Goal: Information Seeking & Learning: Find contact information

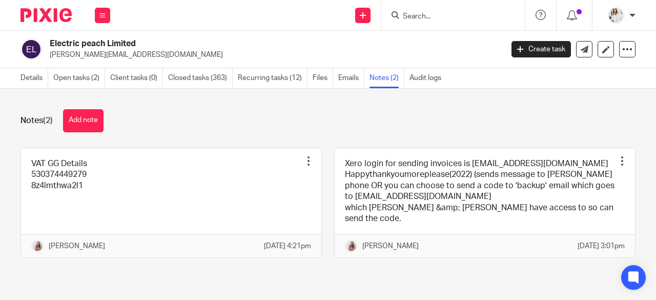
click at [423, 14] on input "Search" at bounding box center [448, 16] width 92 height 9
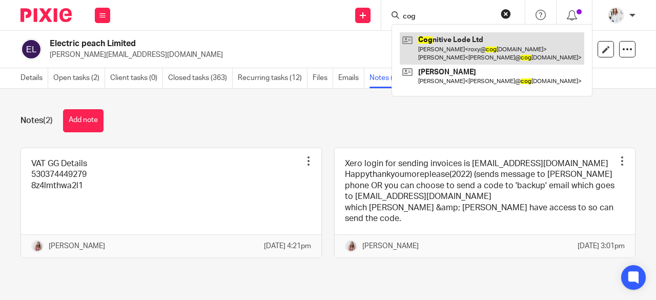
type input "cog"
click at [438, 51] on link at bounding box center [492, 48] width 185 height 32
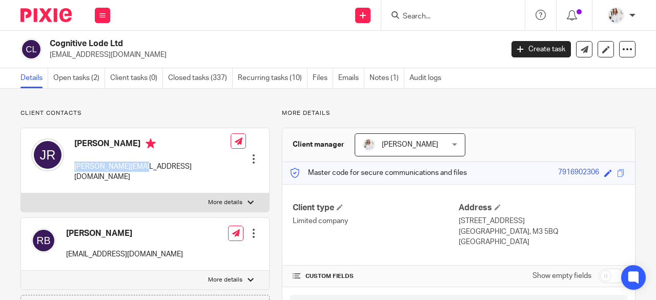
drag, startPoint x: 93, startPoint y: 165, endPoint x: 72, endPoint y: 166, distance: 21.0
click at [72, 166] on div "Jerome Ribot jerome@coglode.com Edit contact Create client from contact Export …" at bounding box center [145, 160] width 248 height 65
copy p "jerome@coglode.com"
click at [421, 11] on form at bounding box center [456, 15] width 109 height 13
click at [421, 16] on input "Search" at bounding box center [448, 16] width 92 height 9
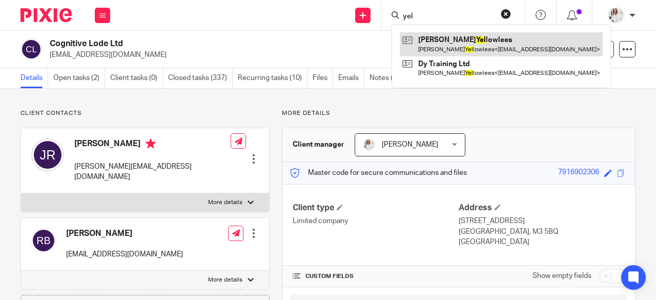
type input "yel"
click at [456, 54] on link at bounding box center [501, 44] width 203 height 24
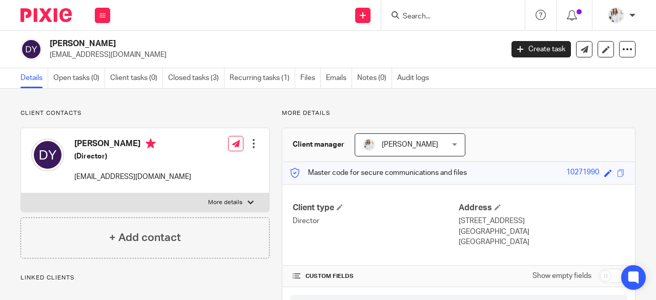
drag, startPoint x: 148, startPoint y: 59, endPoint x: 48, endPoint y: 57, distance: 99.5
click at [48, 57] on div "Duncan Yellowlees info@duncanyellowlees.com" at bounding box center [259, 49] width 476 height 22
copy p "info@duncanyellowlees.com"
click at [426, 19] on input "Search" at bounding box center [448, 16] width 92 height 9
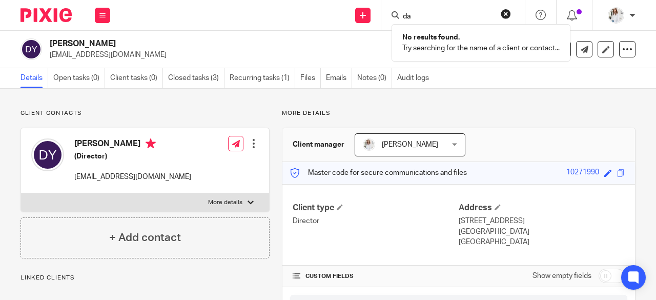
type input "d"
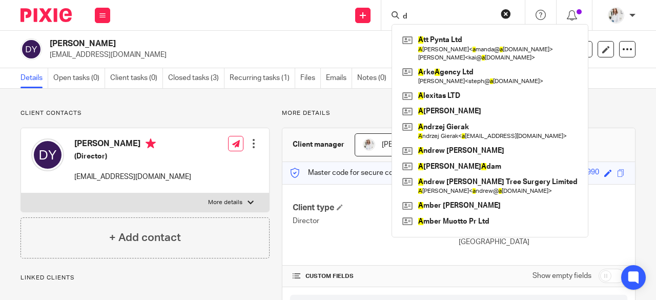
type input "d"
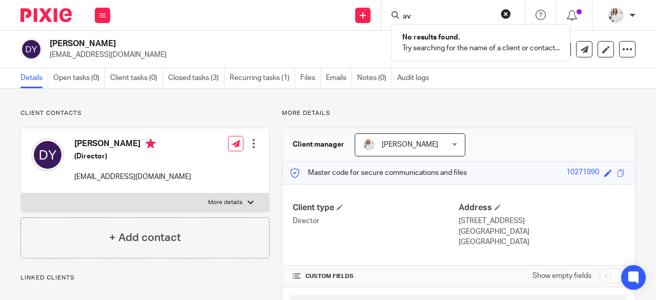
type input "a"
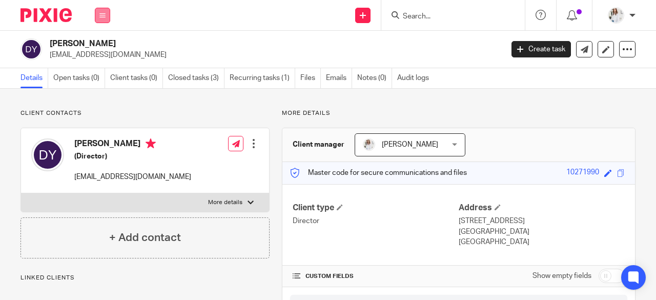
click at [104, 16] on icon at bounding box center [102, 15] width 6 height 6
click at [105, 74] on link "Clients" at bounding box center [101, 77] width 24 height 7
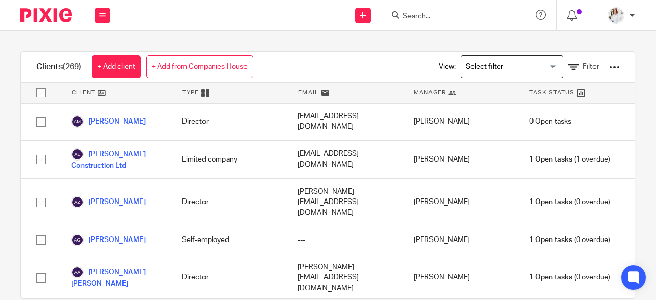
click at [405, 19] on input "Search" at bounding box center [448, 16] width 92 height 9
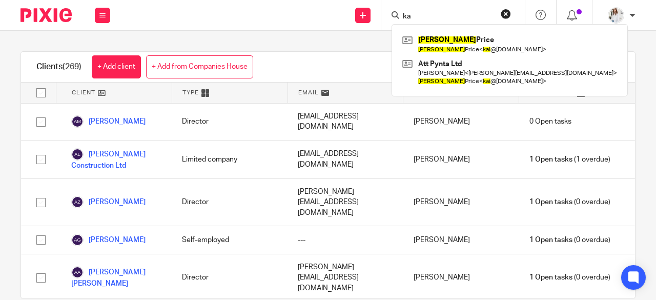
type input "k"
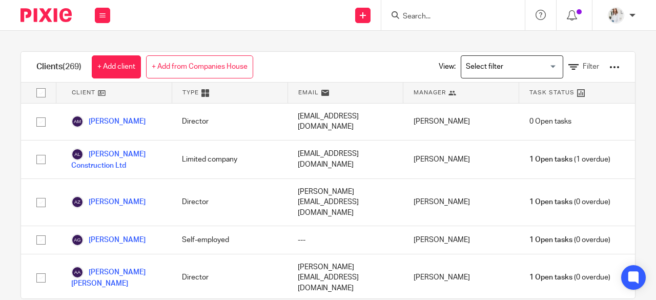
click at [604, 67] on div "View: Loading... Filter" at bounding box center [521, 67] width 227 height 30
click at [583, 68] on span "Filter" at bounding box center [591, 66] width 16 height 7
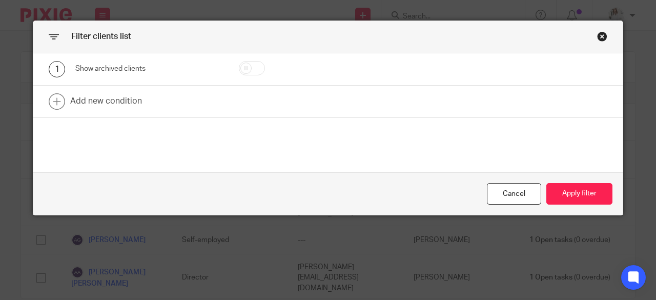
click at [245, 70] on input "checkbox" at bounding box center [252, 68] width 26 height 14
checkbox input "true"
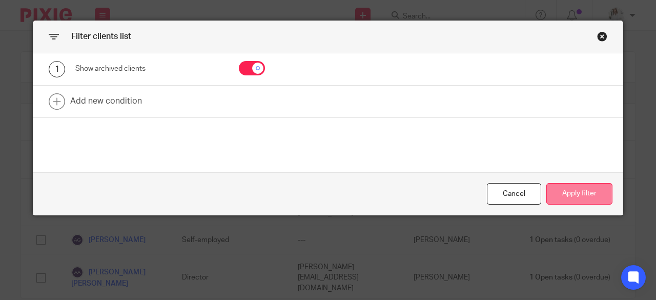
click at [573, 197] on button "Apply filter" at bounding box center [580, 194] width 66 height 22
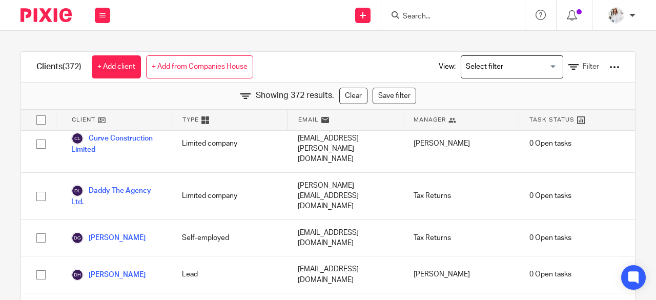
scroll to position [3061, 0]
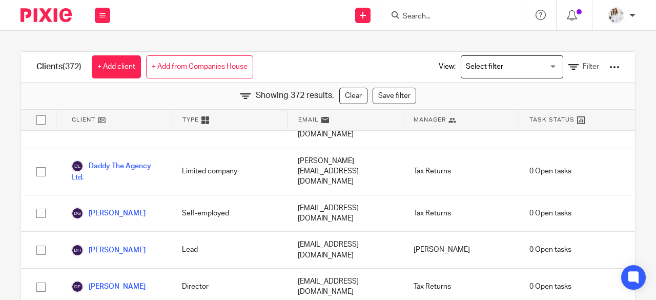
click at [436, 17] on input "Search" at bounding box center [448, 16] width 92 height 9
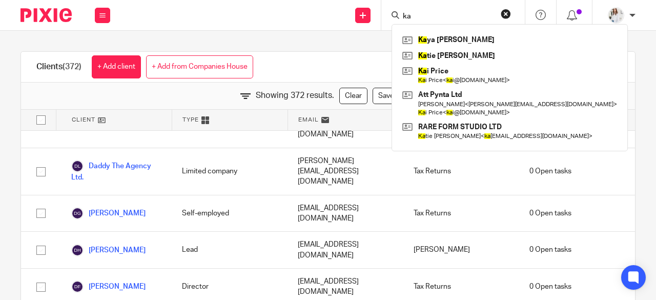
type input "k"
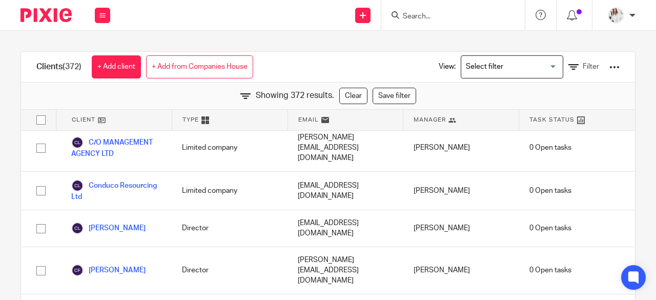
scroll to position [2671, 0]
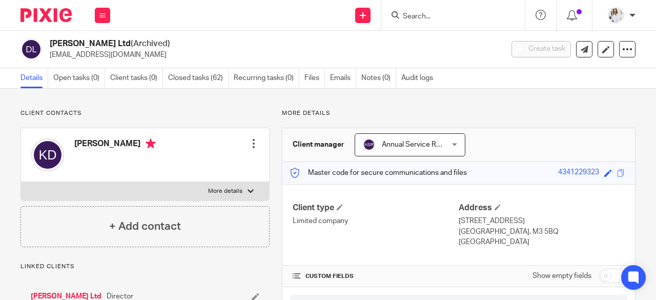
drag, startPoint x: 135, startPoint y: 63, endPoint x: 51, endPoint y: 57, distance: 84.3
click at [51, 57] on div "[PERSON_NAME] Ltd (Archived) [EMAIL_ADDRESS][DOMAIN_NAME] Create task Update fr…" at bounding box center [328, 49] width 656 height 37
drag, startPoint x: 48, startPoint y: 52, endPoint x: 124, endPoint y: 51, distance: 75.4
click at [124, 51] on div "[PERSON_NAME] Ltd (Archived) [EMAIL_ADDRESS][DOMAIN_NAME]" at bounding box center [259, 49] width 476 height 22
copy p "[EMAIL_ADDRESS][DOMAIN_NAME]"
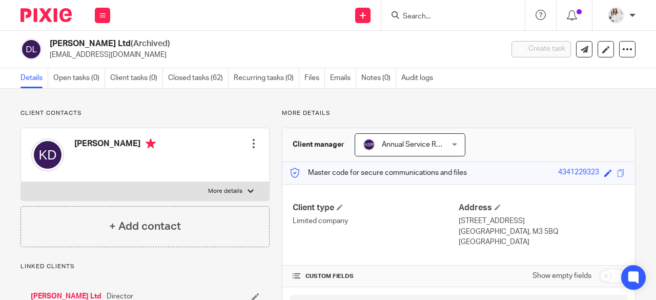
click at [425, 17] on input "Search" at bounding box center [448, 16] width 92 height 9
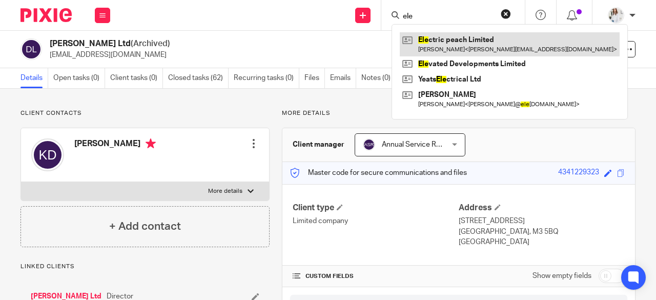
type input "ele"
click at [440, 46] on link at bounding box center [510, 44] width 220 height 24
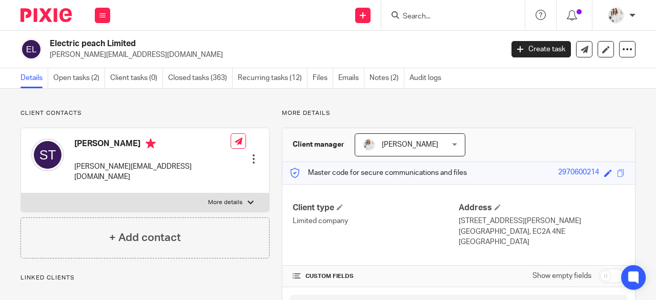
drag, startPoint x: 76, startPoint y: 59, endPoint x: 50, endPoint y: 58, distance: 25.6
click at [50, 58] on div "Electric peach Limited [PERSON_NAME][EMAIL_ADDRESS][DOMAIN_NAME] Create task Up…" at bounding box center [328, 49] width 656 height 37
click at [454, 17] on input "Search" at bounding box center [448, 16] width 92 height 9
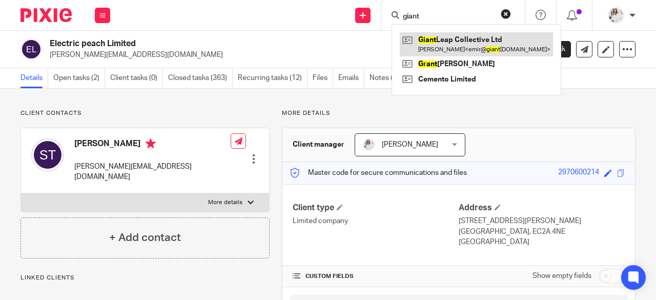
type input "giant"
click at [459, 43] on link at bounding box center [476, 44] width 153 height 24
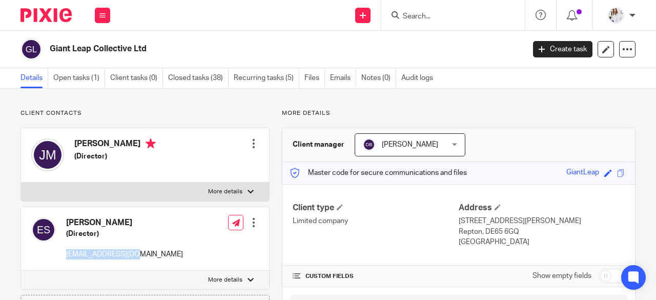
drag, startPoint x: 97, startPoint y: 254, endPoint x: 66, endPoint y: 254, distance: 31.8
click at [66, 254] on div "[PERSON_NAME] (Director) [EMAIL_ADDRESS][DOMAIN_NAME] Edit contact Create clien…" at bounding box center [145, 238] width 248 height 63
click at [439, 19] on input "Search" at bounding box center [448, 16] width 92 height 9
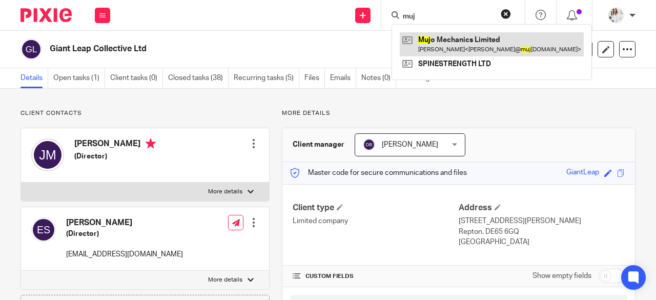
type input "muj"
click at [446, 45] on link at bounding box center [492, 44] width 184 height 24
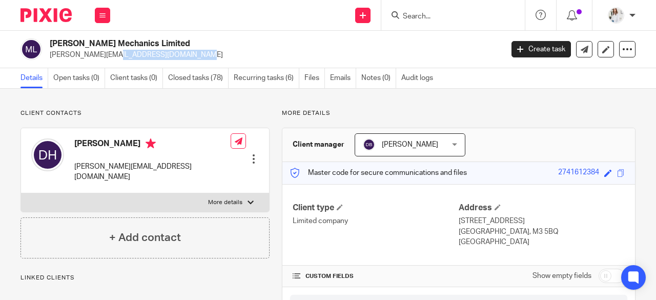
drag, startPoint x: 152, startPoint y: 55, endPoint x: 49, endPoint y: 59, distance: 103.1
click at [49, 59] on div "[PERSON_NAME] Mechanics Limited [PERSON_NAME][EMAIL_ADDRESS][DOMAIN_NAME]" at bounding box center [259, 49] width 476 height 22
copy p "[PERSON_NAME][EMAIL_ADDRESS][DOMAIN_NAME]"
click at [416, 16] on input "Search" at bounding box center [448, 16] width 92 height 9
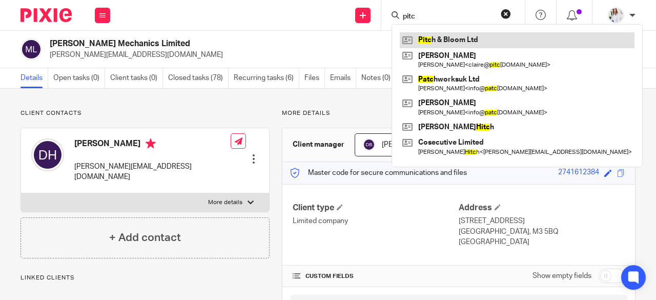
type input "pitc"
click at [451, 45] on link at bounding box center [517, 39] width 235 height 15
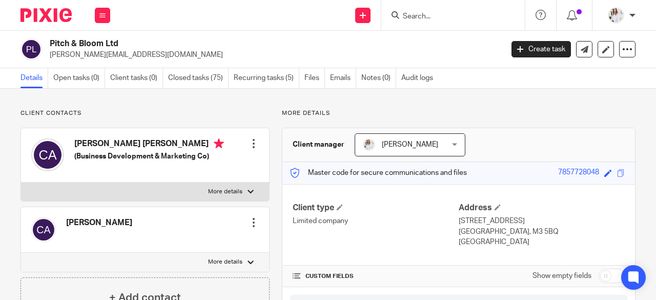
click at [433, 17] on input "Search" at bounding box center [448, 16] width 92 height 9
type input "n"
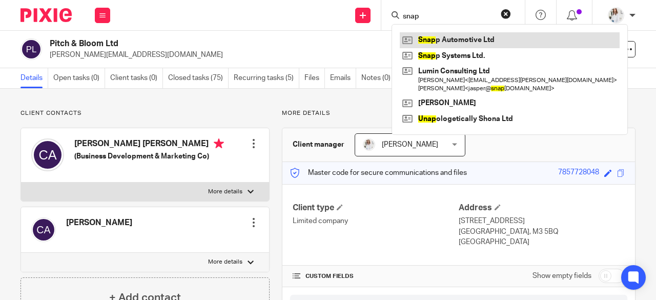
type input "snap"
click at [441, 38] on link at bounding box center [510, 39] width 220 height 15
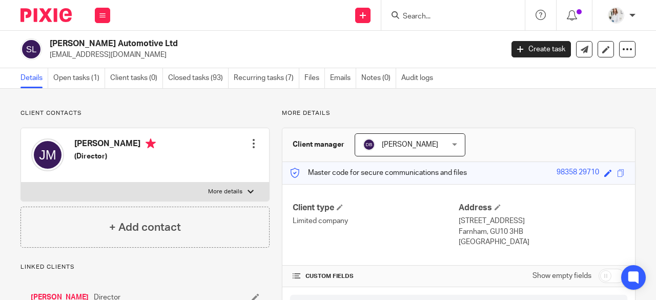
drag, startPoint x: 104, startPoint y: 57, endPoint x: 50, endPoint y: 57, distance: 53.8
click at [50, 57] on div "Snapp Automotive Ltd jasper@snappmobile.io Create task Update from Companies Ho…" at bounding box center [328, 49] width 656 height 37
copy p "jasper@snappmobile.io"
click at [416, 17] on input "Search" at bounding box center [448, 16] width 92 height 9
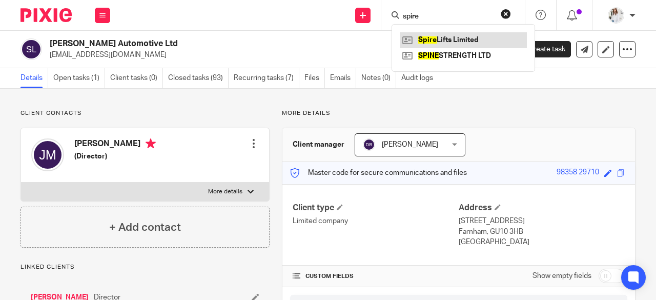
type input "spire"
click at [459, 42] on link at bounding box center [463, 39] width 127 height 15
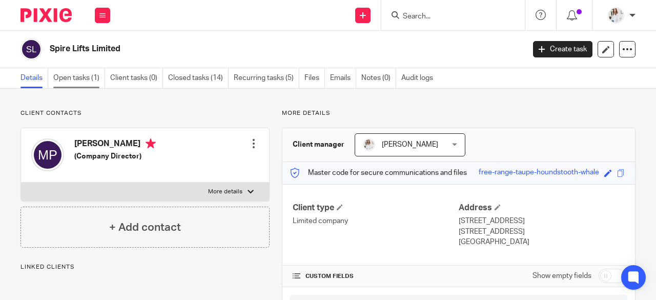
click at [90, 78] on link "Open tasks (1)" at bounding box center [79, 78] width 52 height 20
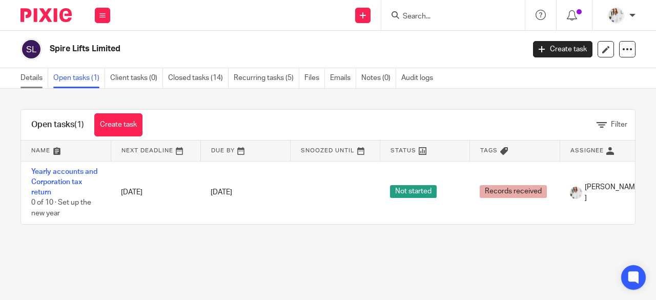
click at [39, 82] on link "Details" at bounding box center [35, 78] width 28 height 20
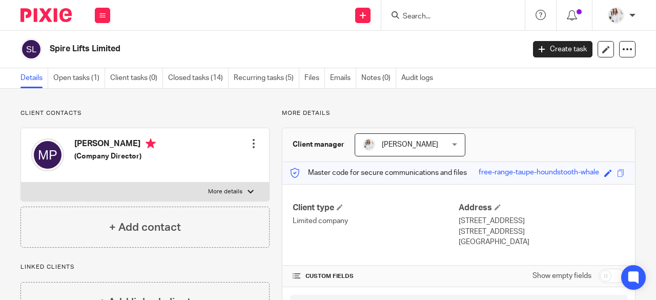
click at [104, 6] on div "Work Email Clients Team Reports Settings" at bounding box center [103, 15] width 36 height 30
click at [446, 20] on input "Search" at bounding box center [448, 16] width 92 height 9
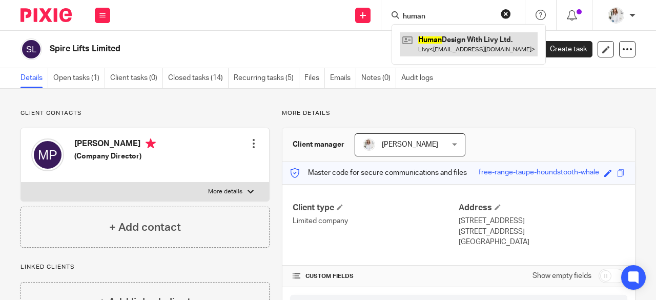
type input "human"
click at [456, 48] on link at bounding box center [469, 44] width 138 height 24
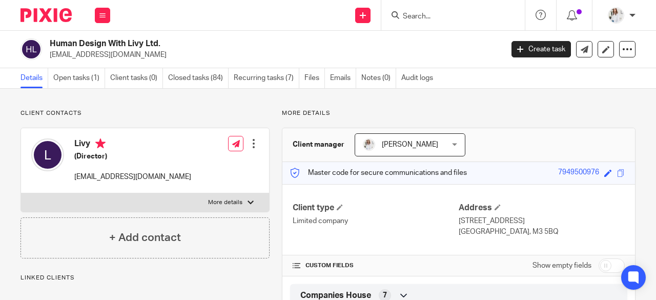
scroll to position [102, 0]
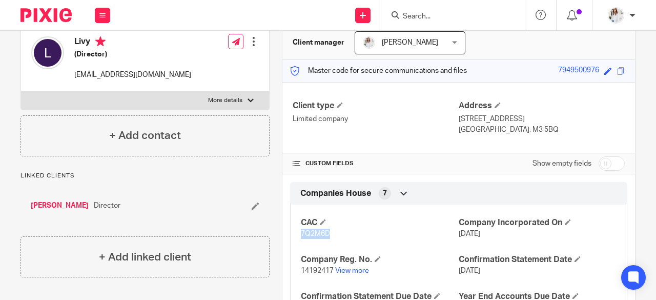
drag, startPoint x: 330, startPoint y: 236, endPoint x: 298, endPoint y: 233, distance: 31.9
click at [301, 233] on p "7Q2M6D" at bounding box center [380, 234] width 158 height 10
copy span "7Q2M6D"
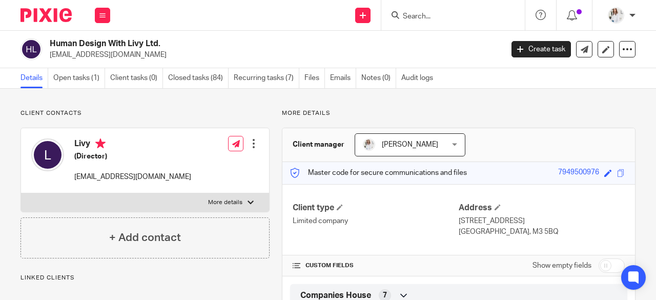
click at [415, 20] on input "Search" at bounding box center [448, 16] width 92 height 9
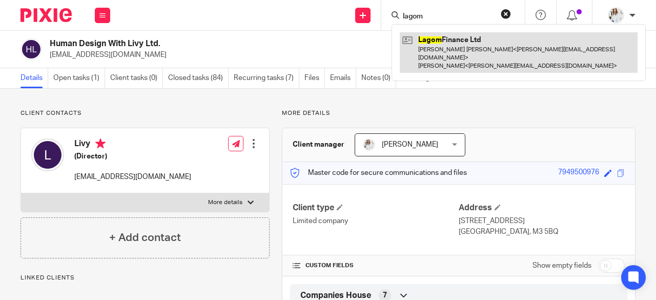
type input "lagom"
click at [453, 55] on link at bounding box center [519, 52] width 238 height 41
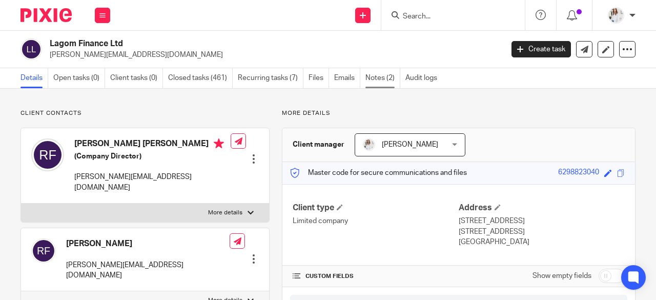
click at [382, 82] on link "Notes (2)" at bounding box center [383, 78] width 35 height 20
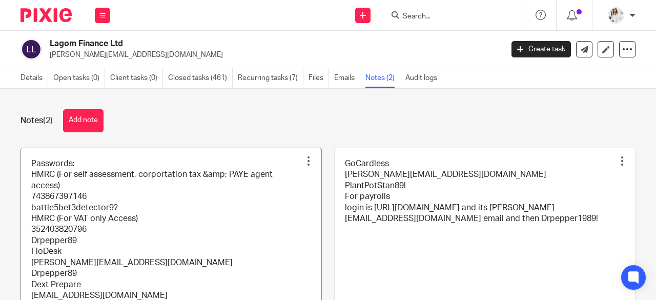
click at [165, 196] on link at bounding box center [171, 257] width 300 height 219
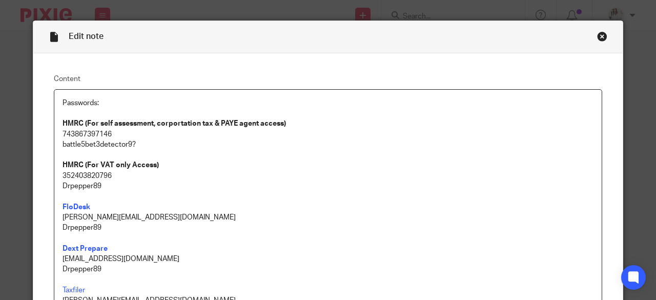
click at [123, 130] on p "743867397146" at bounding box center [328, 134] width 531 height 10
drag, startPoint x: 102, startPoint y: 148, endPoint x: 56, endPoint y: 143, distance: 45.9
click at [56, 143] on div "Passwords: HMRC (For self assessment, corportation tax & PAYE agent access) 743…" at bounding box center [328, 245] width 548 height 311
copy p "battle5bet3detector9?"
drag, startPoint x: 118, startPoint y: 136, endPoint x: 45, endPoint y: 135, distance: 73.3
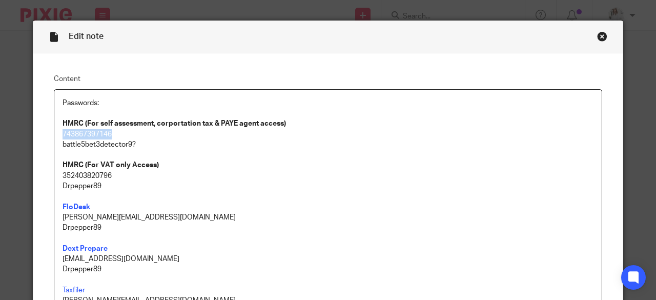
click at [45, 135] on div "Content Passwords: HMRC (For self assessment, corportation tax & PAYE agent acc…" at bounding box center [328, 248] width 590 height 391
copy p "743867397146"
click at [601, 40] on div "Close this dialog window" at bounding box center [602, 36] width 10 height 10
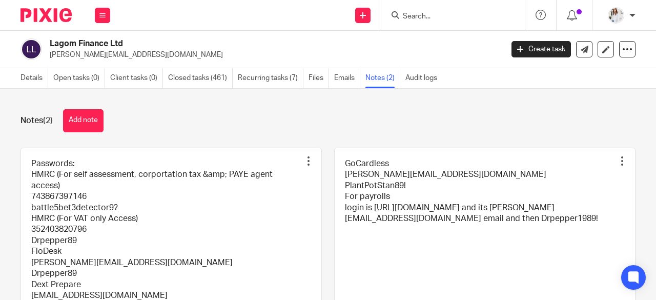
click at [453, 16] on input "Search" at bounding box center [448, 16] width 92 height 9
click at [421, 16] on input "Search" at bounding box center [448, 16] width 92 height 9
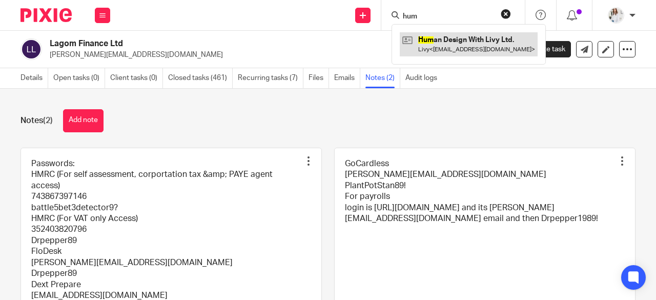
type input "hum"
click at [445, 46] on link at bounding box center [469, 44] width 138 height 24
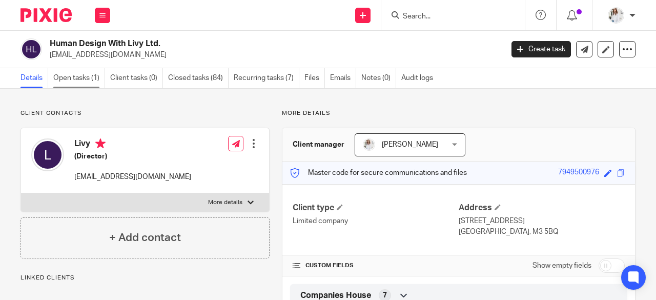
click at [62, 68] on link "Open tasks (1)" at bounding box center [79, 78] width 52 height 20
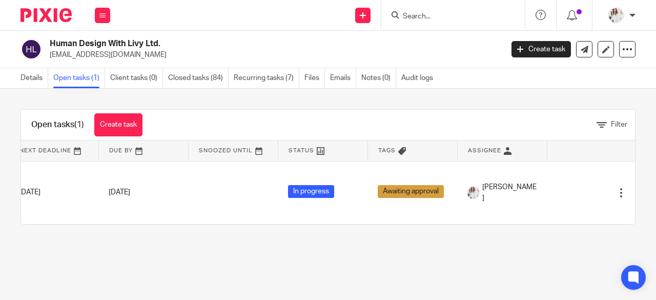
scroll to position [0, 119]
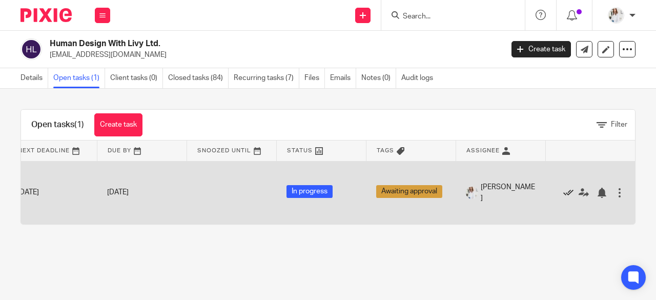
click at [563, 189] on icon at bounding box center [568, 193] width 10 height 10
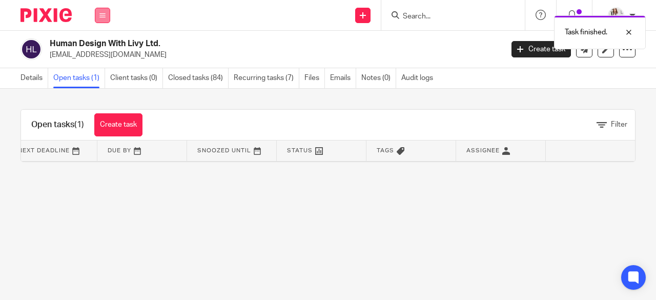
click at [107, 13] on button at bounding box center [102, 15] width 15 height 15
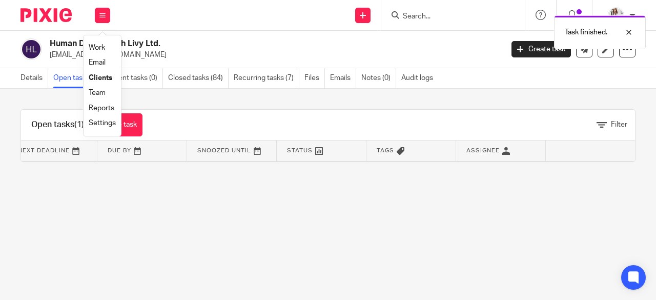
click at [101, 47] on link "Work" at bounding box center [97, 47] width 16 height 7
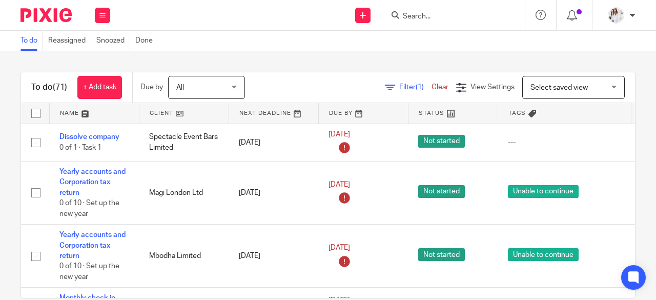
click at [421, 16] on input "Search" at bounding box center [448, 16] width 92 height 9
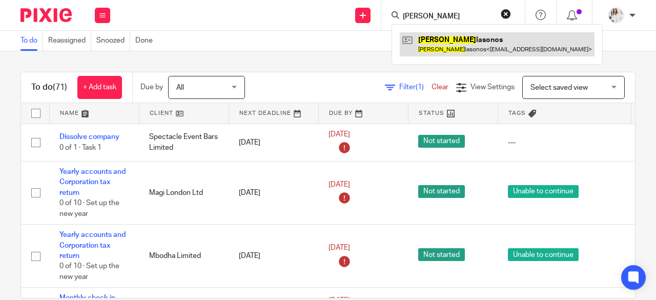
type input "olivia"
click at [450, 51] on link at bounding box center [497, 44] width 195 height 24
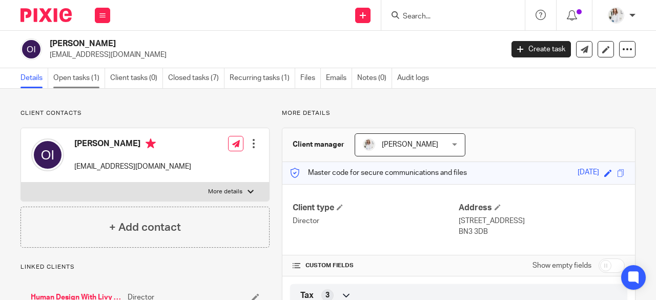
click at [91, 79] on link "Open tasks (1)" at bounding box center [79, 78] width 52 height 20
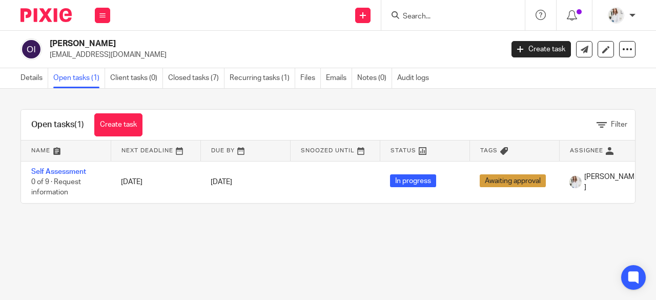
scroll to position [0, 119]
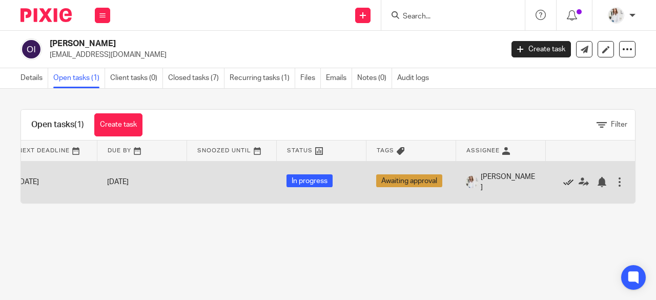
click at [563, 184] on icon at bounding box center [568, 182] width 10 height 10
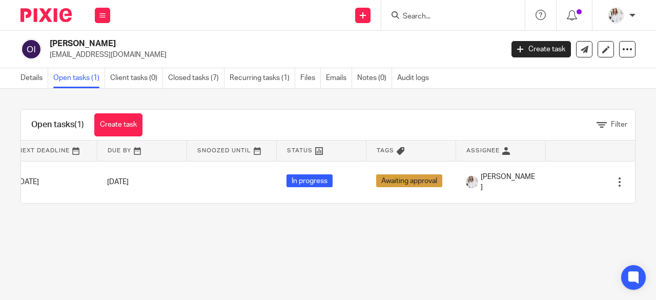
scroll to position [0, 119]
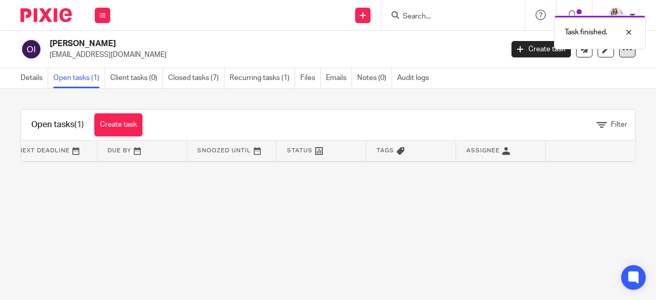
click at [619, 57] on div at bounding box center [627, 49] width 16 height 16
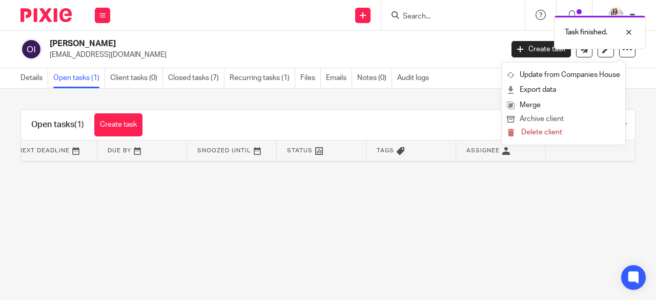
click at [535, 120] on button "Archive client" at bounding box center [563, 119] width 113 height 13
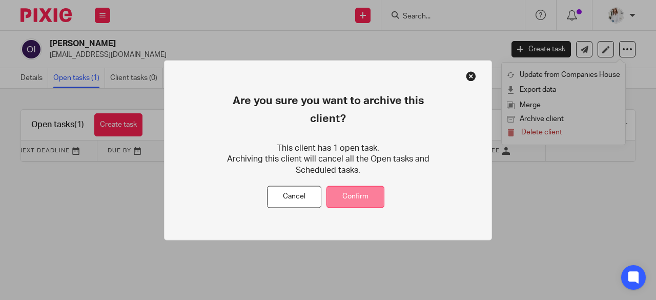
click at [350, 187] on button "Confirm" at bounding box center [356, 197] width 58 height 22
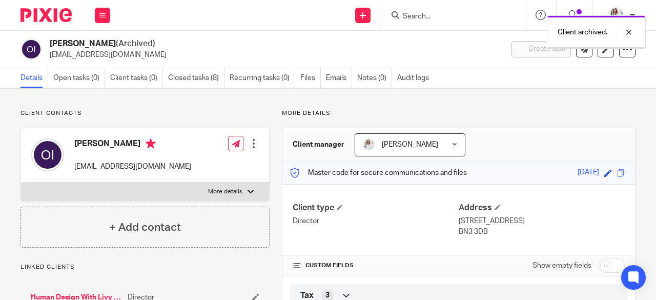
click at [424, 20] on div "Client archived." at bounding box center [487, 29] width 318 height 39
click at [422, 16] on div "Client archived." at bounding box center [487, 29] width 318 height 39
click at [629, 33] on div at bounding box center [622, 32] width 28 height 12
click at [410, 12] on input "Search" at bounding box center [448, 16] width 92 height 9
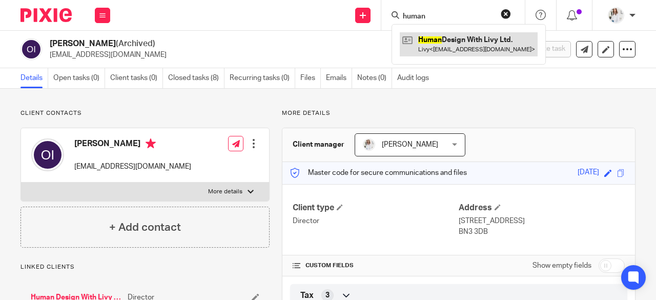
type input "human"
click at [437, 45] on link at bounding box center [469, 44] width 138 height 24
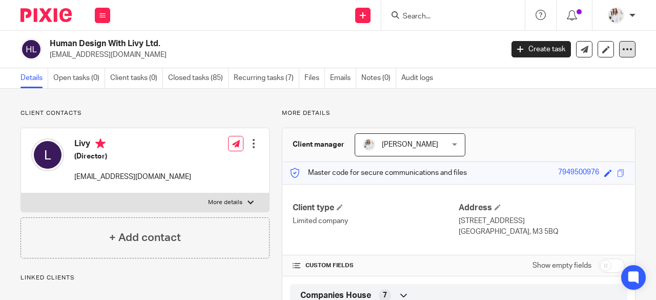
click at [622, 52] on icon at bounding box center [627, 49] width 10 height 10
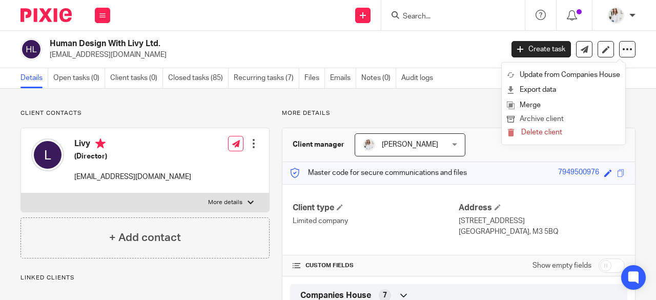
click at [545, 118] on button "Archive client" at bounding box center [563, 119] width 113 height 13
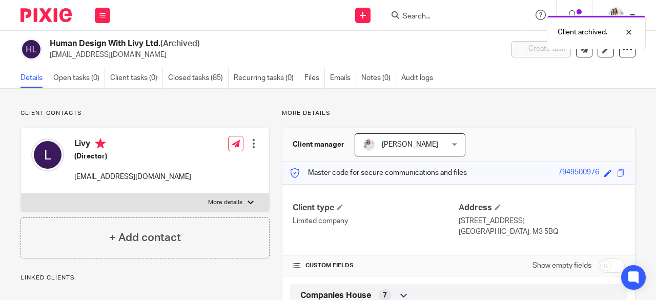
click at [110, 15] on div "Work Email Clients Team Reports Settings" at bounding box center [103, 15] width 36 height 30
click at [104, 43] on li "Work" at bounding box center [102, 48] width 27 height 15
click at [102, 46] on link "Work" at bounding box center [97, 47] width 16 height 7
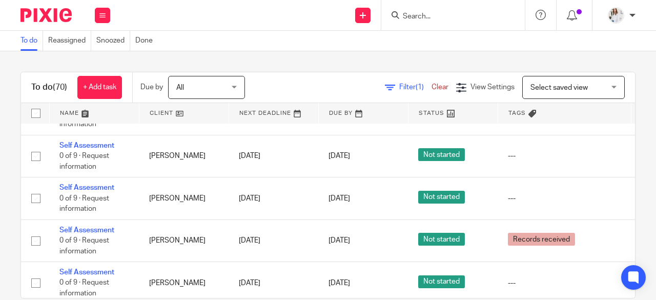
scroll to position [3256, 0]
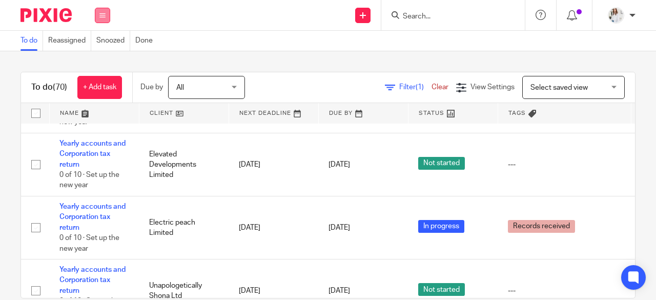
click at [98, 12] on button at bounding box center [102, 15] width 15 height 15
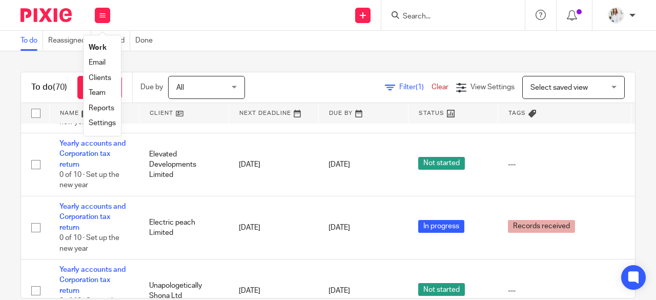
click at [99, 90] on link "Team" at bounding box center [97, 92] width 17 height 7
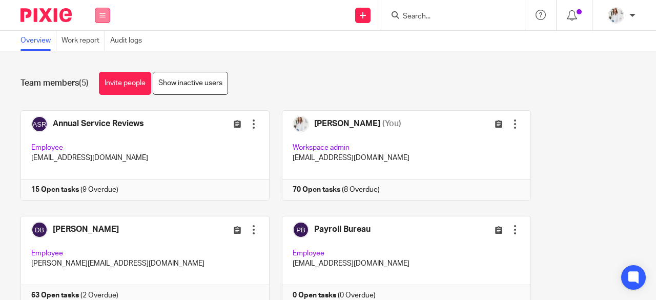
click at [105, 14] on icon at bounding box center [102, 15] width 6 height 6
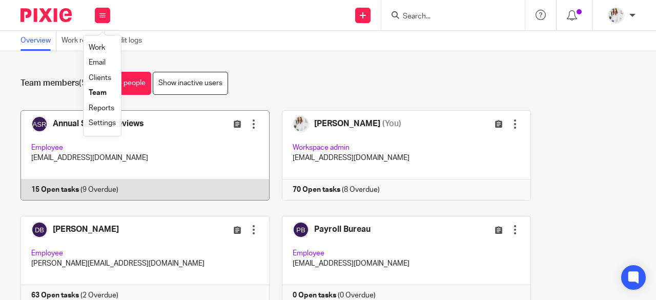
click at [155, 139] on link at bounding box center [139, 155] width 261 height 90
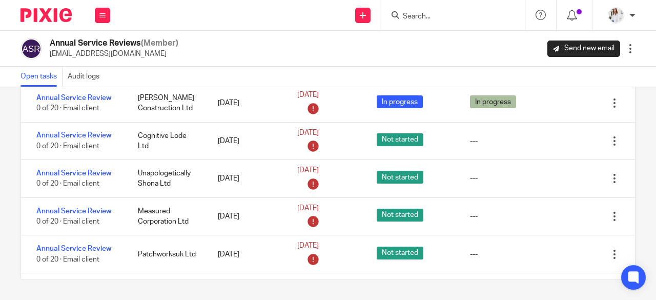
click at [100, 24] on div "Work Email Clients Team Reports Settings" at bounding box center [103, 15] width 36 height 30
click at [100, 44] on li "Work" at bounding box center [102, 48] width 27 height 15
click at [426, 12] on input "Search" at bounding box center [448, 16] width 92 height 9
type input "a"
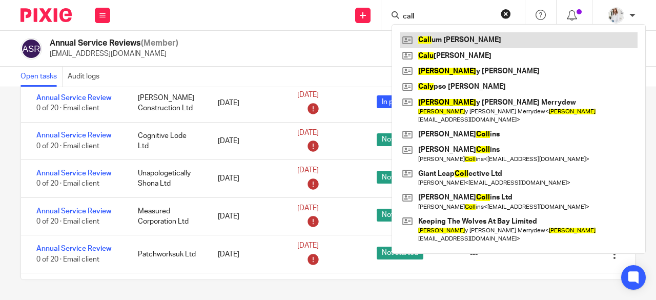
type input "call"
click at [439, 39] on link at bounding box center [519, 39] width 238 height 15
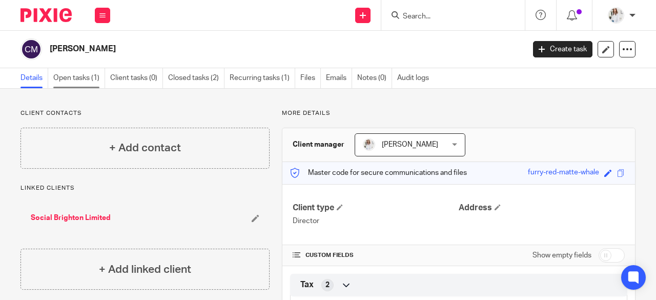
click at [66, 77] on link "Open tasks (1)" at bounding box center [79, 78] width 52 height 20
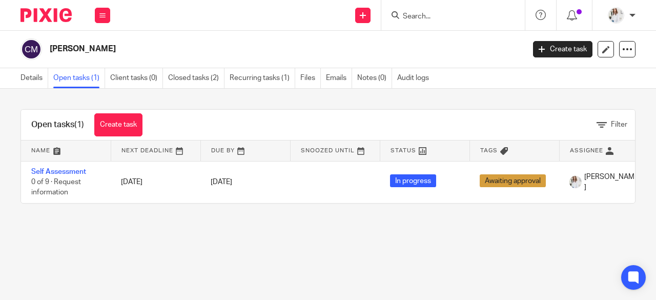
scroll to position [0, 119]
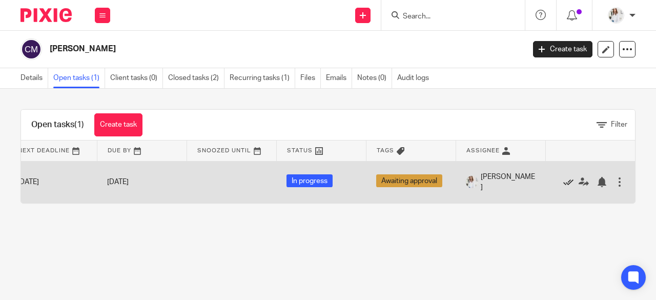
click at [563, 183] on icon at bounding box center [568, 182] width 10 height 10
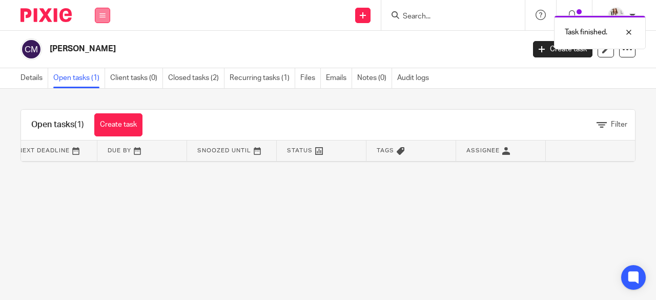
click at [99, 16] on icon at bounding box center [102, 15] width 6 height 6
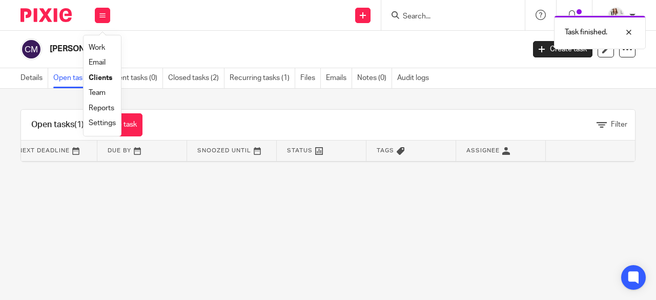
click at [98, 46] on link "Work" at bounding box center [97, 47] width 16 height 7
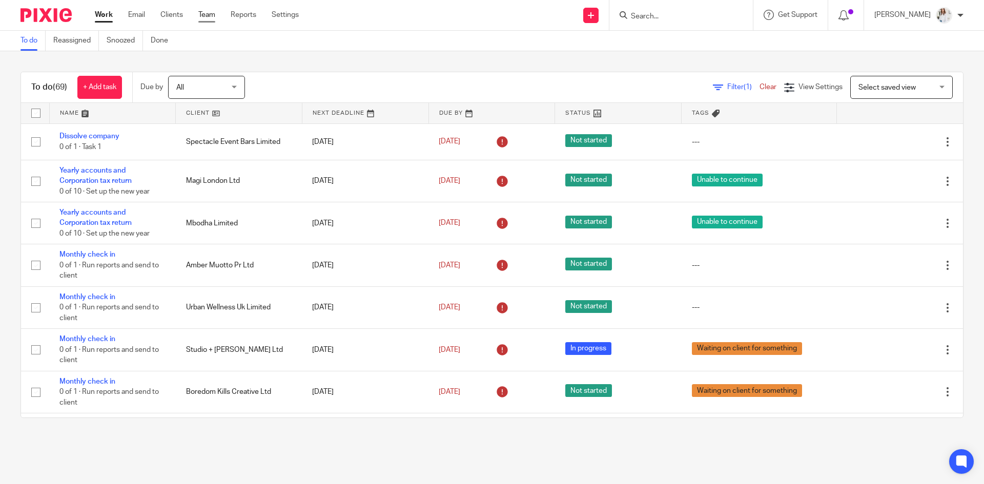
click at [213, 18] on link "Team" at bounding box center [206, 15] width 17 height 10
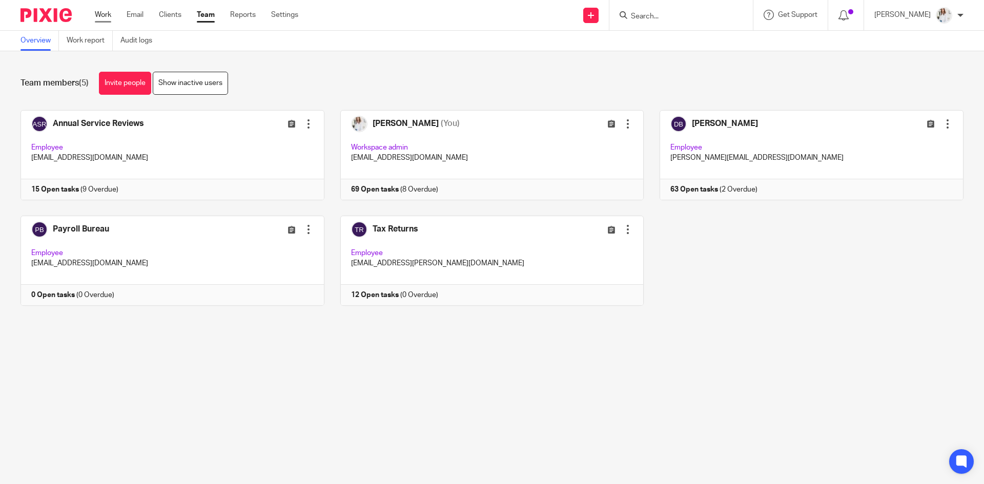
click at [100, 15] on link "Work" at bounding box center [103, 15] width 16 height 10
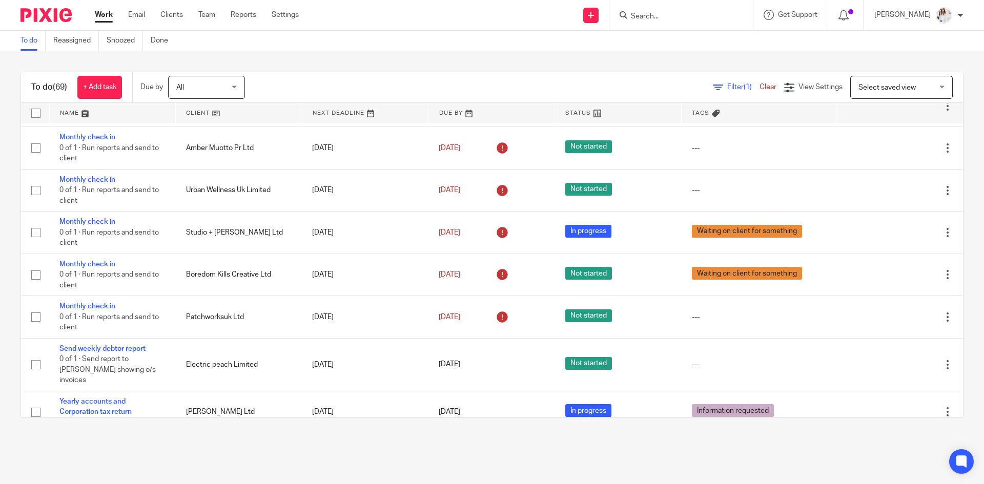
scroll to position [164, 0]
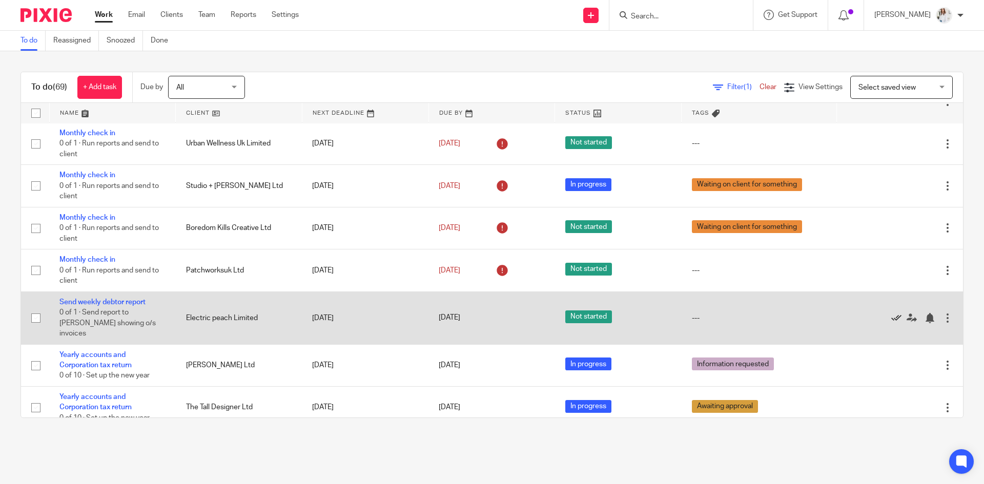
click at [892, 313] on icon at bounding box center [897, 318] width 10 height 10
